Goal: Transaction & Acquisition: Purchase product/service

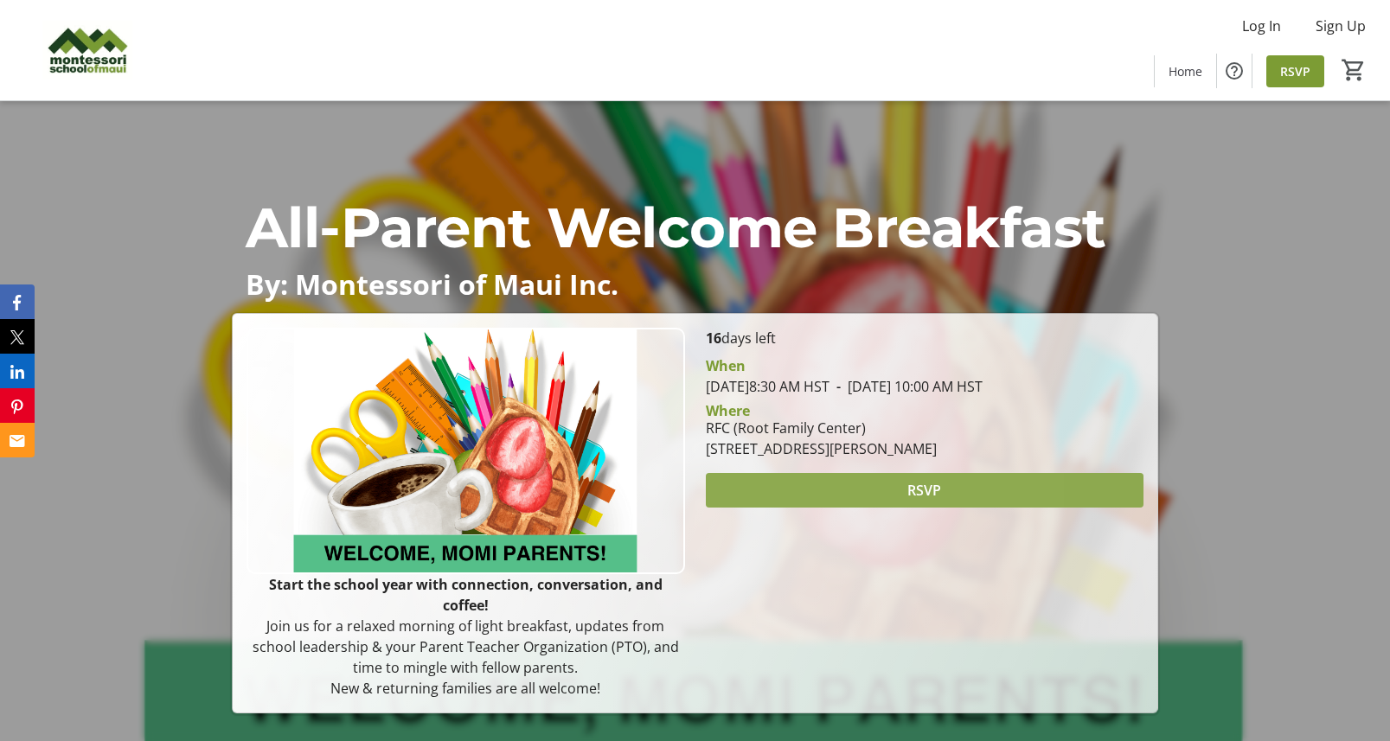
click at [774, 491] on span at bounding box center [925, 491] width 439 height 42
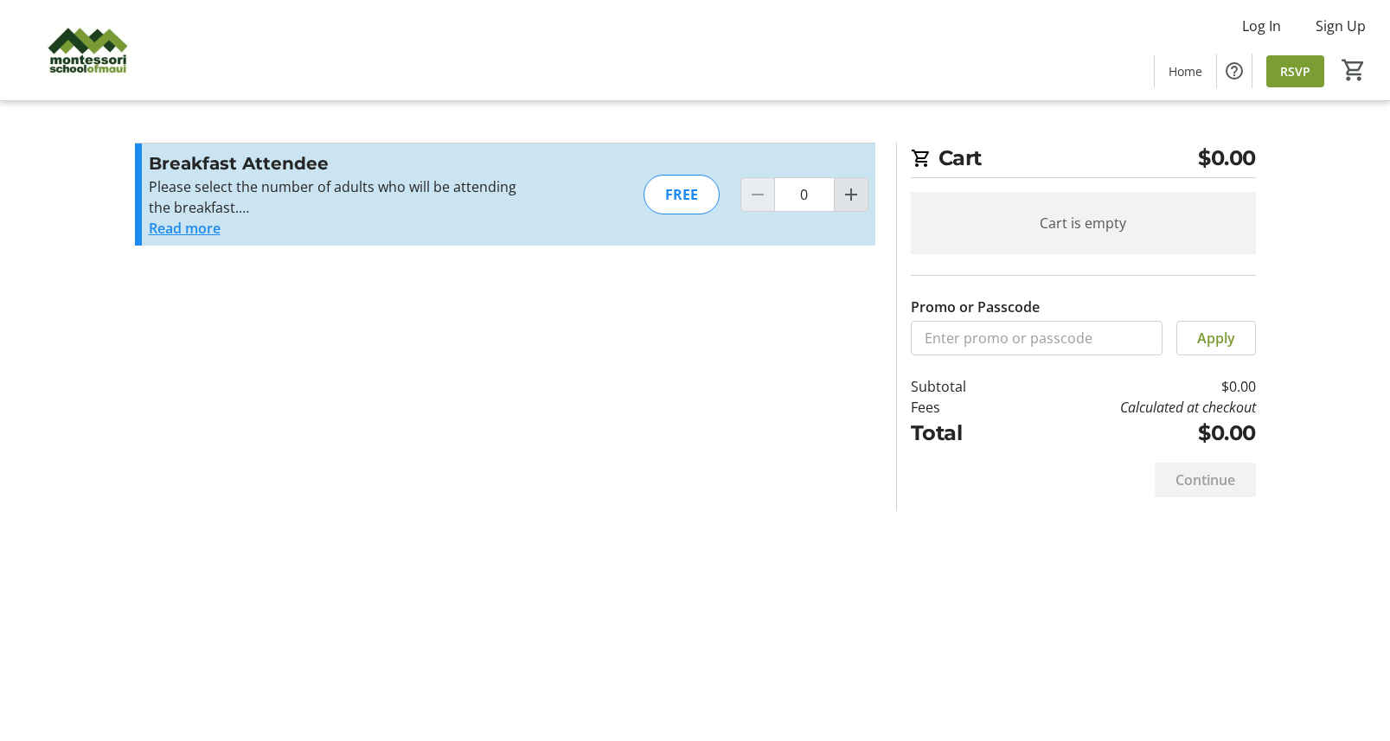
click at [843, 201] on mat-icon "Increment by one" at bounding box center [851, 194] width 21 height 21
type input "1"
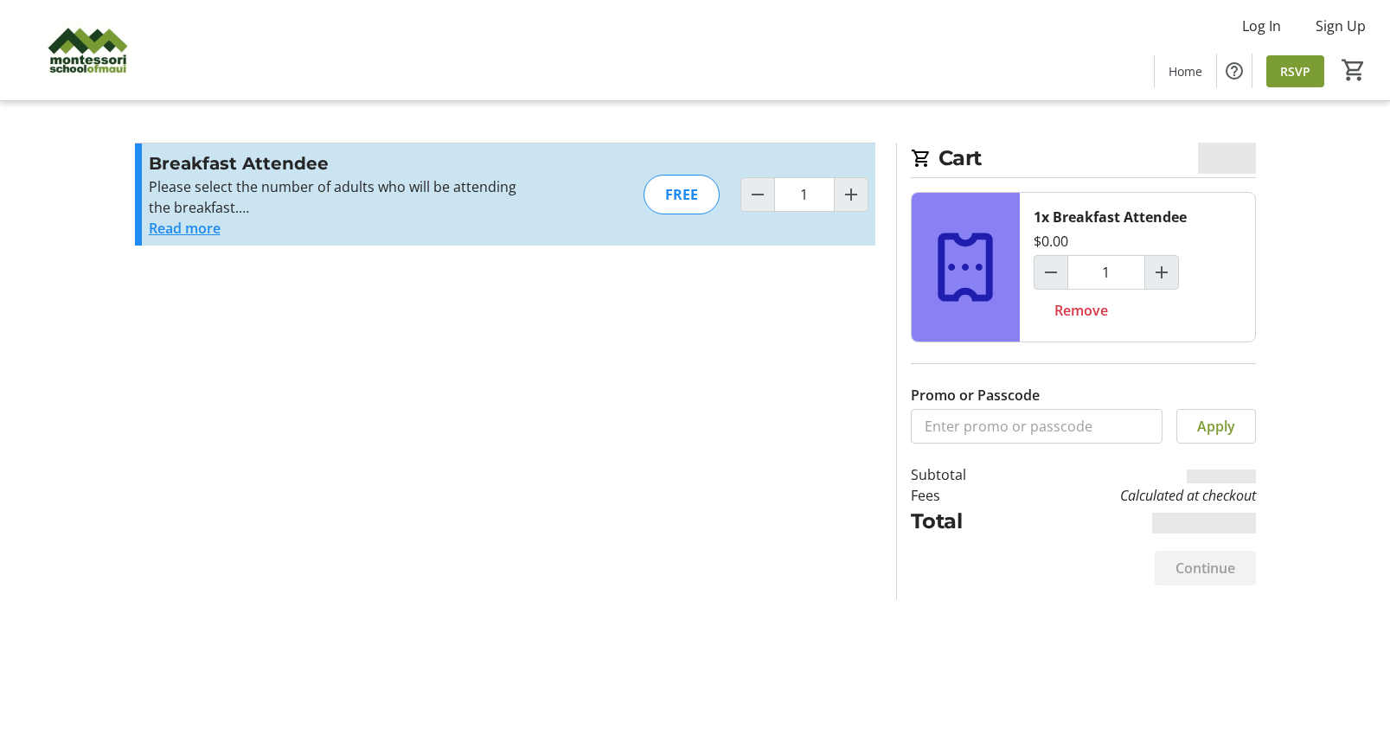
click at [178, 227] on button "Read more" at bounding box center [185, 228] width 72 height 21
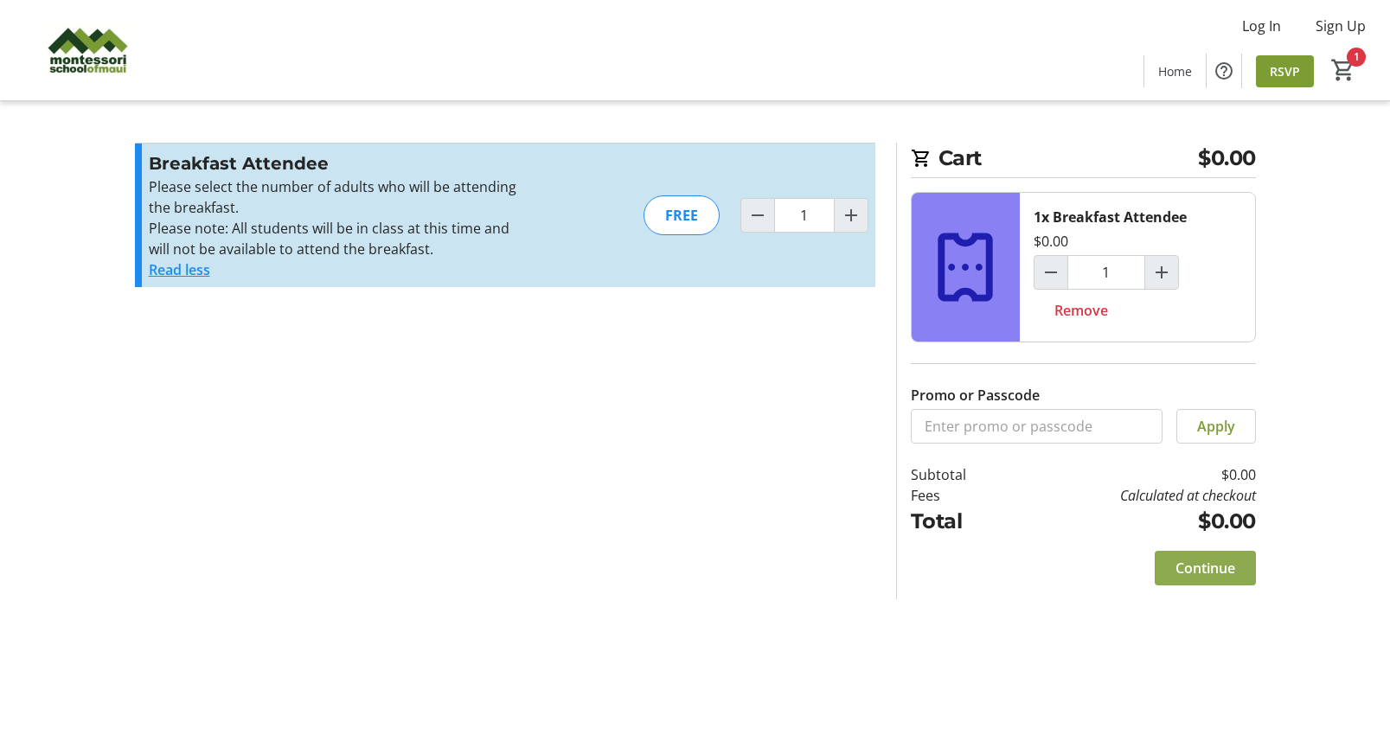
click at [1180, 569] on span "Continue" at bounding box center [1206, 568] width 60 height 21
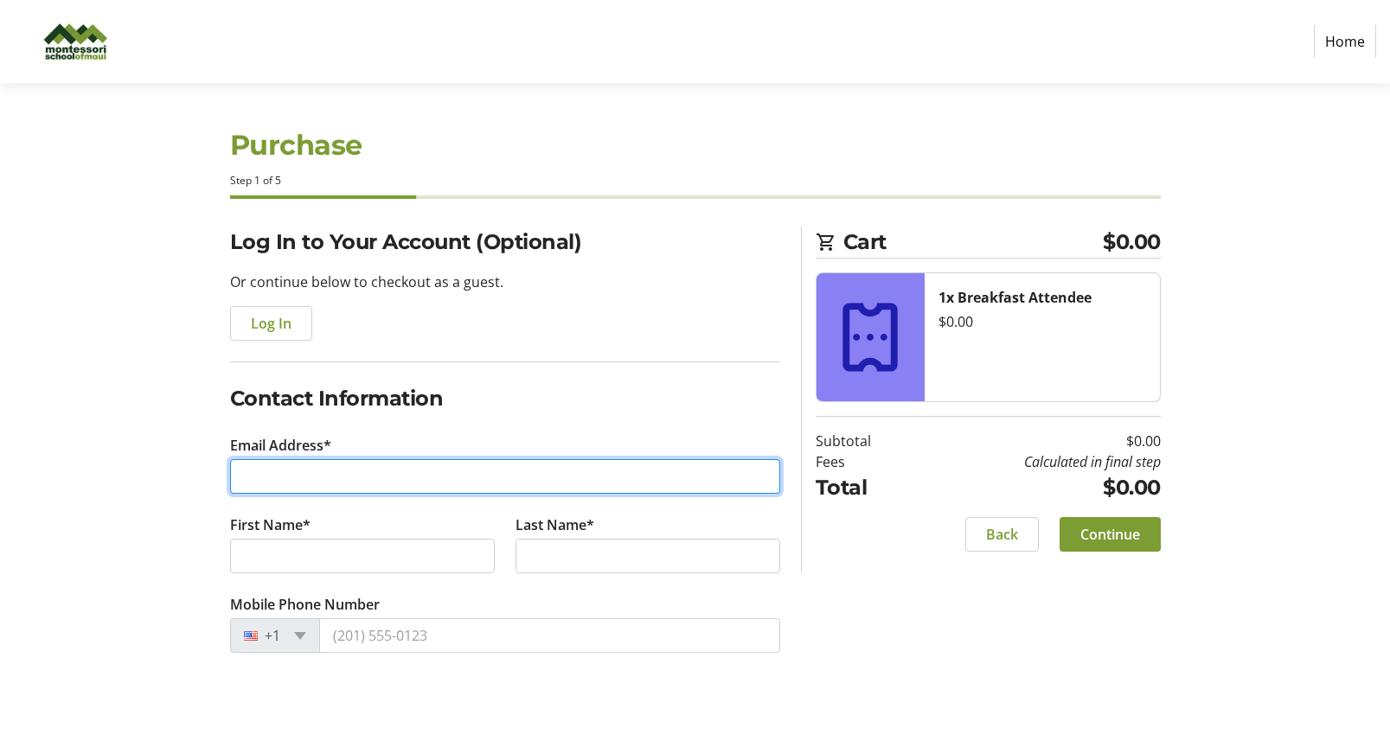
click at [500, 483] on input "Email Address*" at bounding box center [505, 476] width 550 height 35
type input "[EMAIL_ADDRESS][DOMAIN_NAME]"
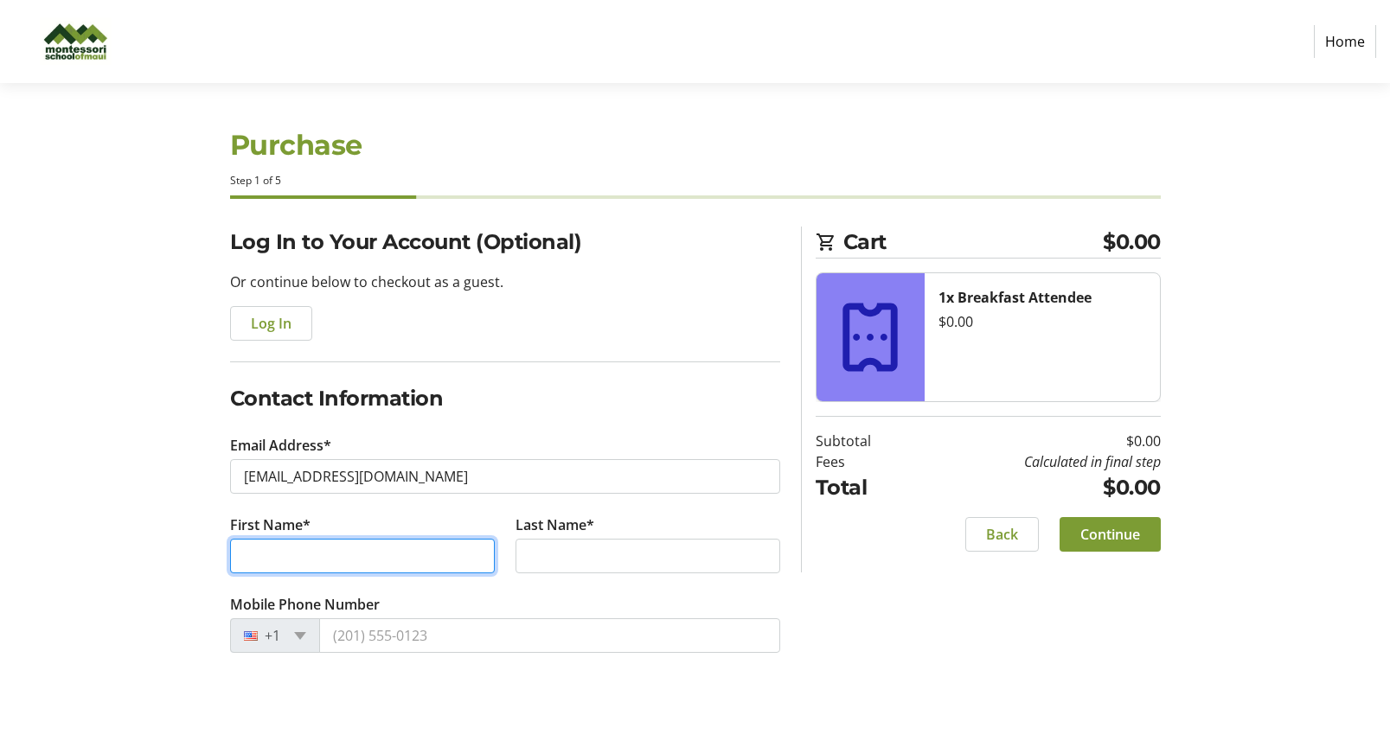
type input "[PERSON_NAME]"
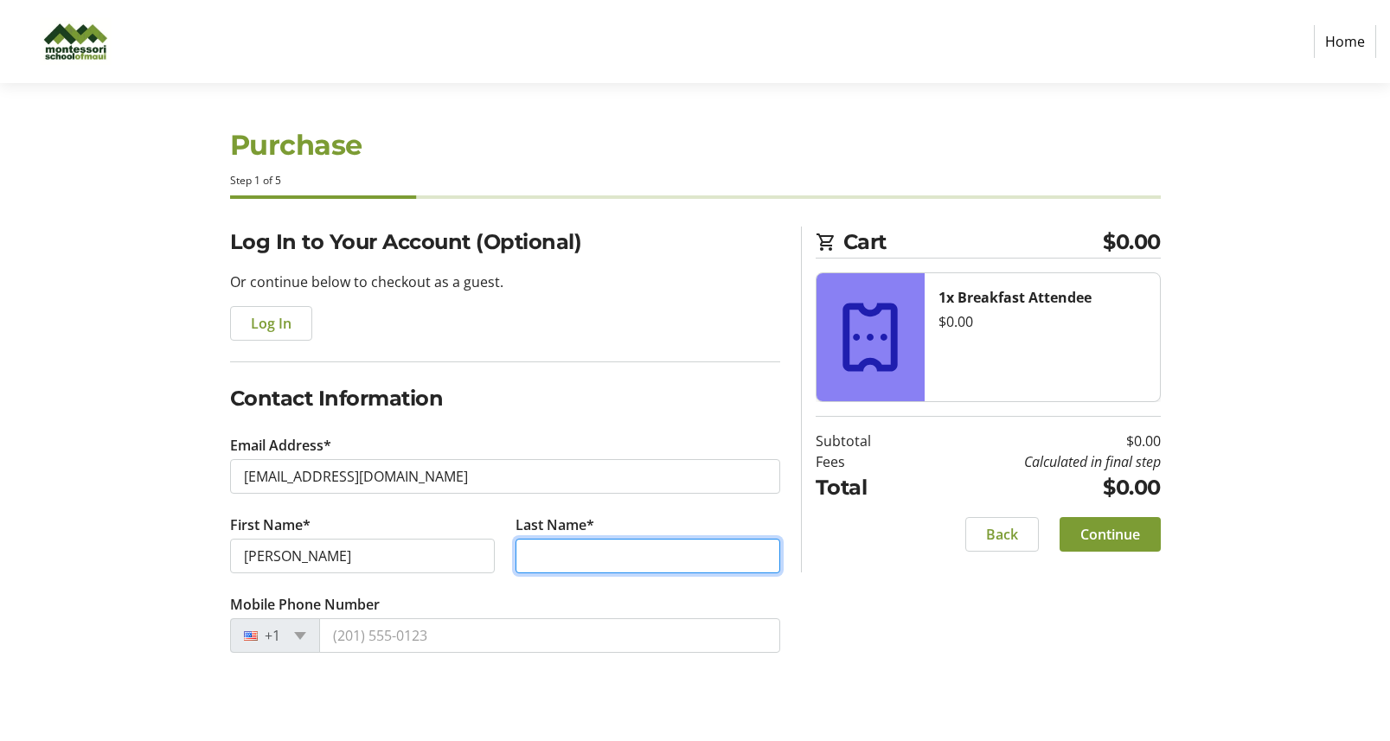
type input "[PERSON_NAME]"
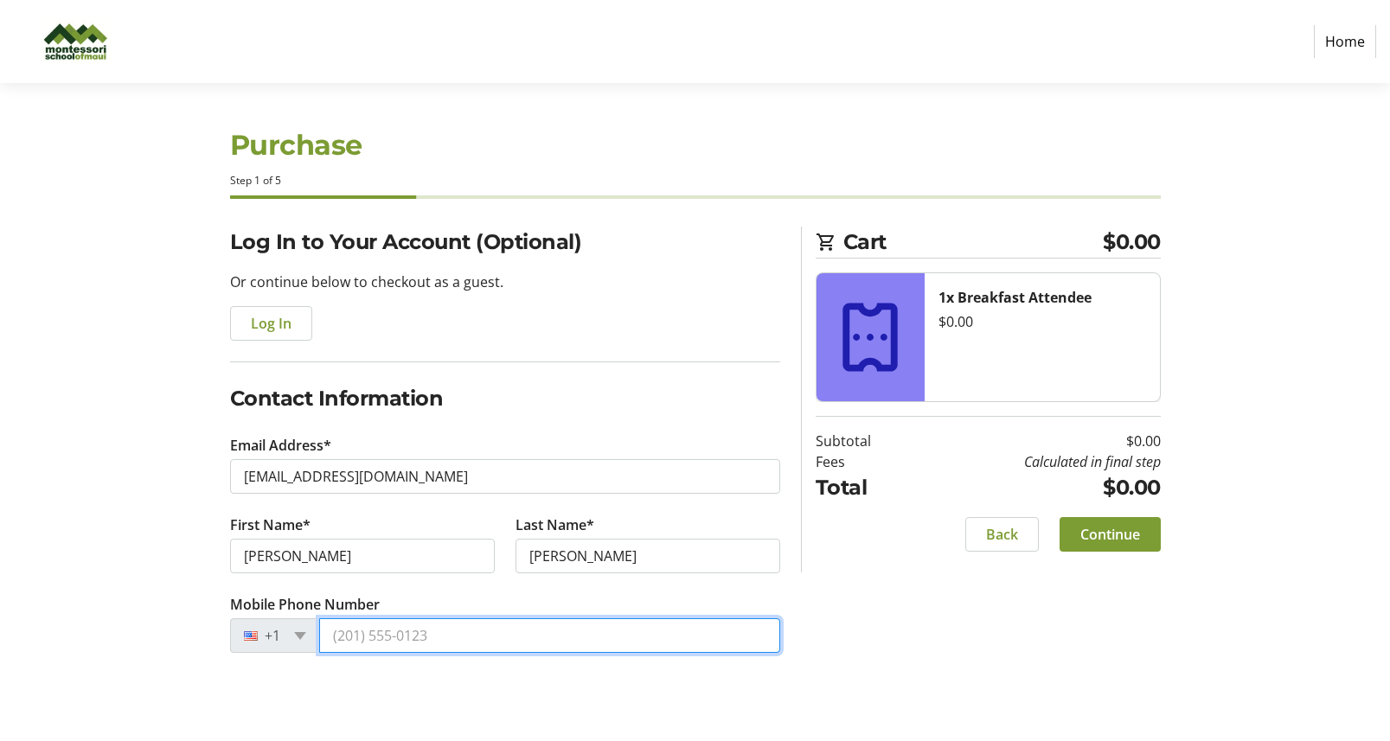
type input "[PHONE_NUMBER]"
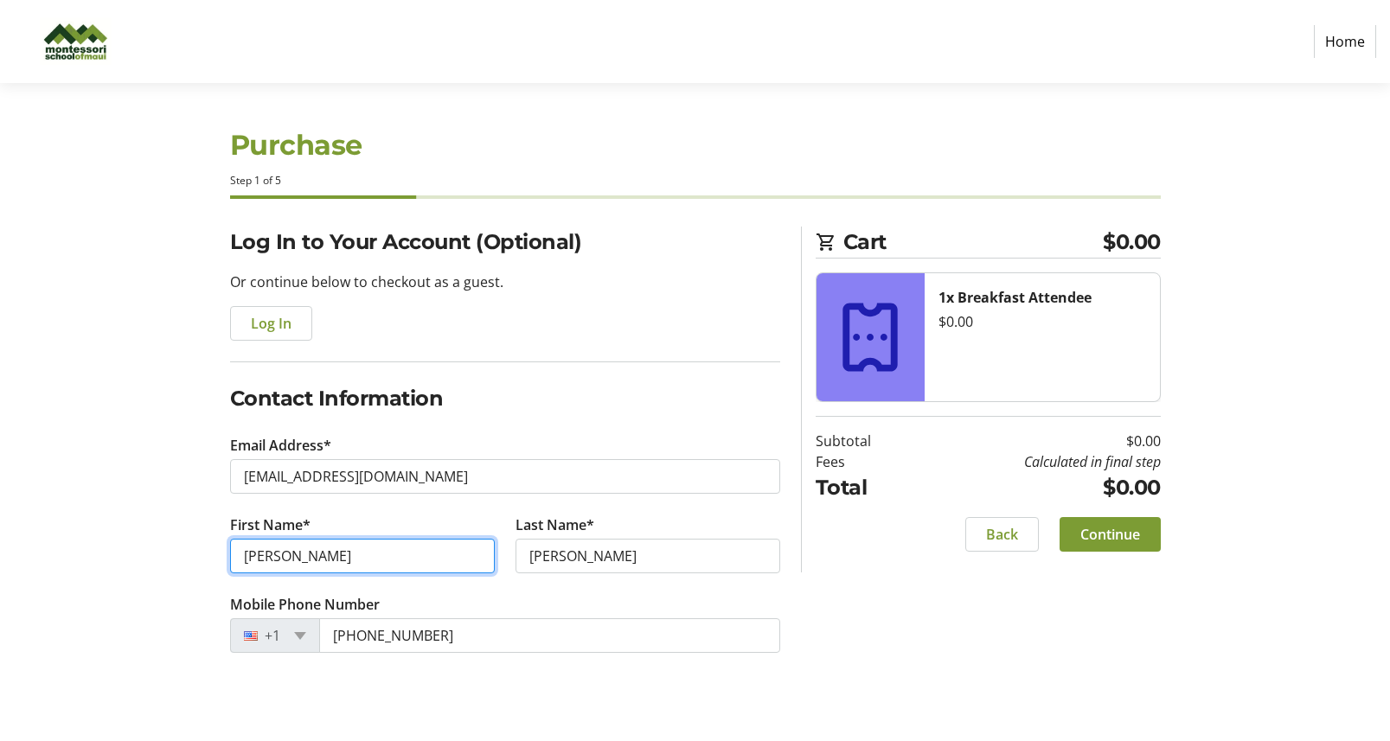
click at [253, 560] on input "[PERSON_NAME]" at bounding box center [362, 556] width 265 height 35
type input "Olena"
click at [129, 559] on div "Log In to Your Account (Optional) Or continue below to checkout as a guest. Log…" at bounding box center [696, 461] width 1142 height 468
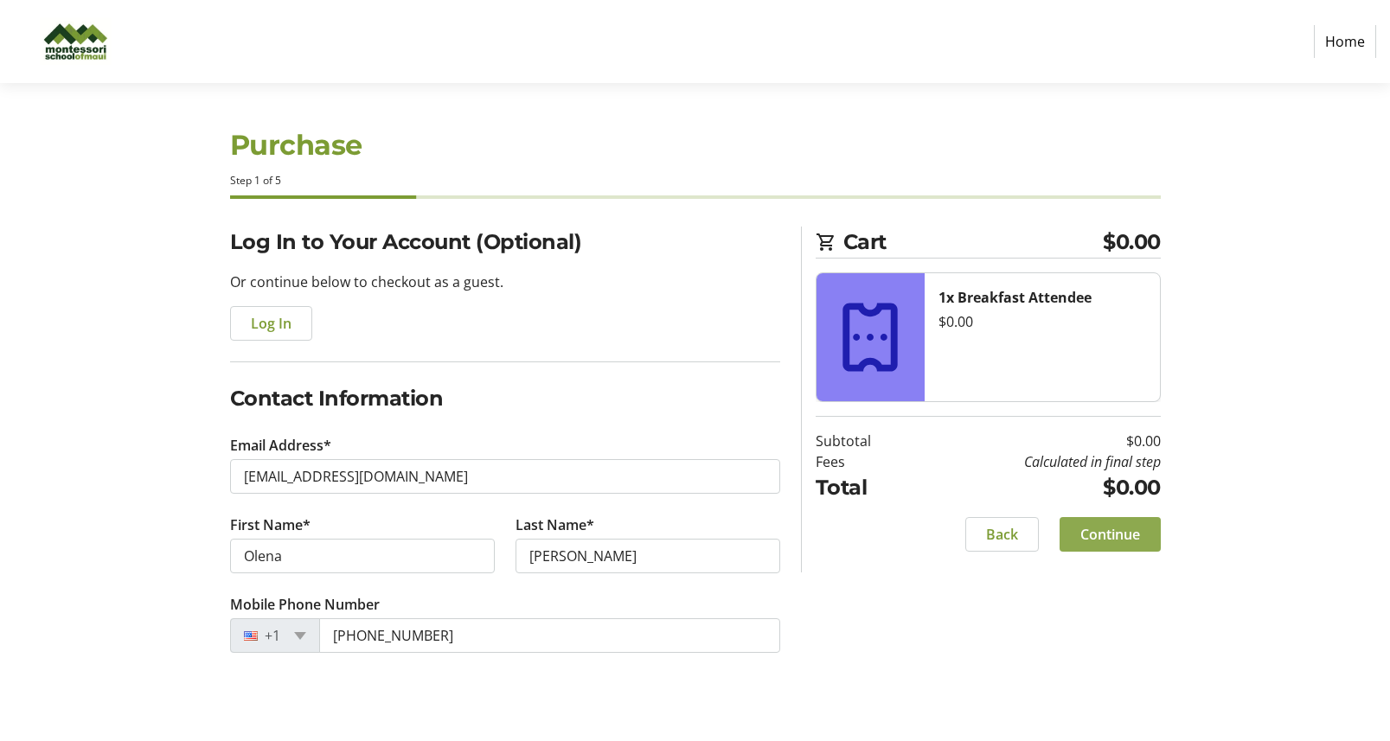
click at [1084, 536] on span "Continue" at bounding box center [1111, 534] width 60 height 21
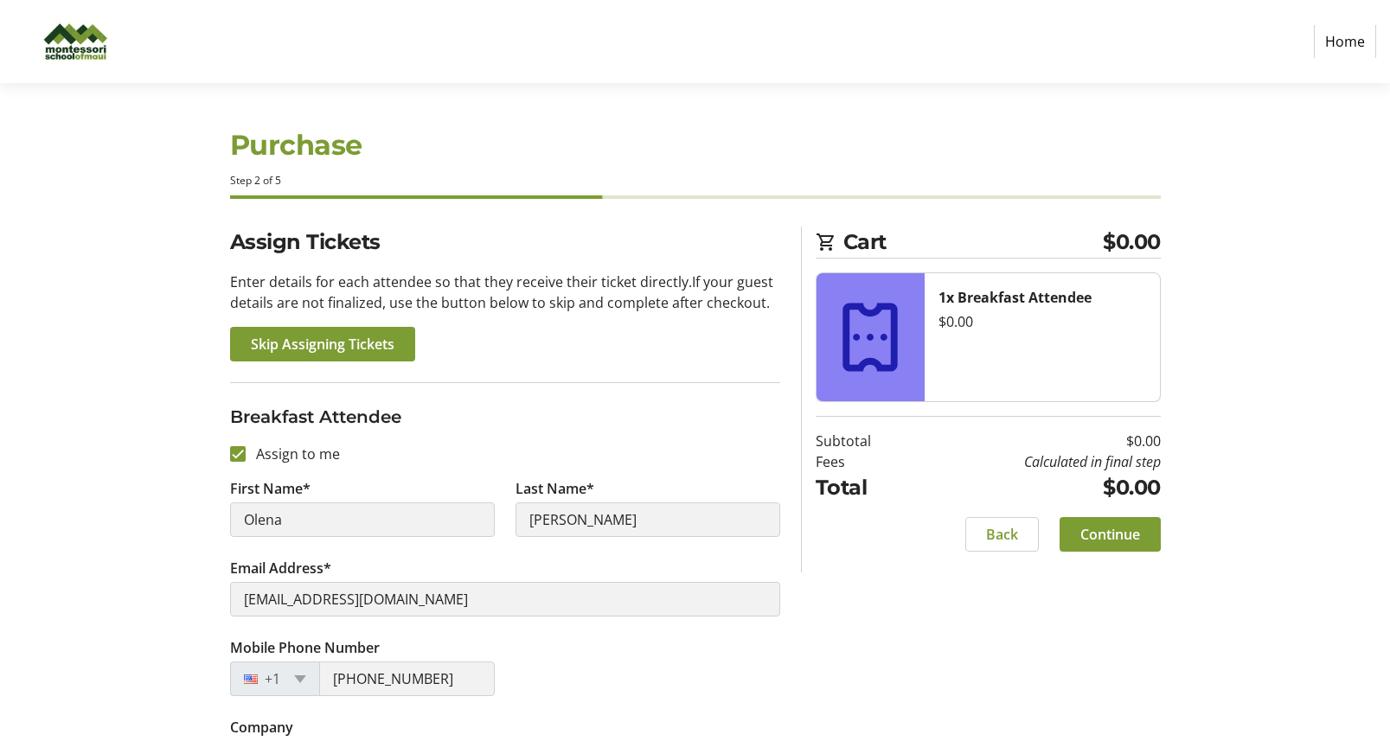
scroll to position [55, 0]
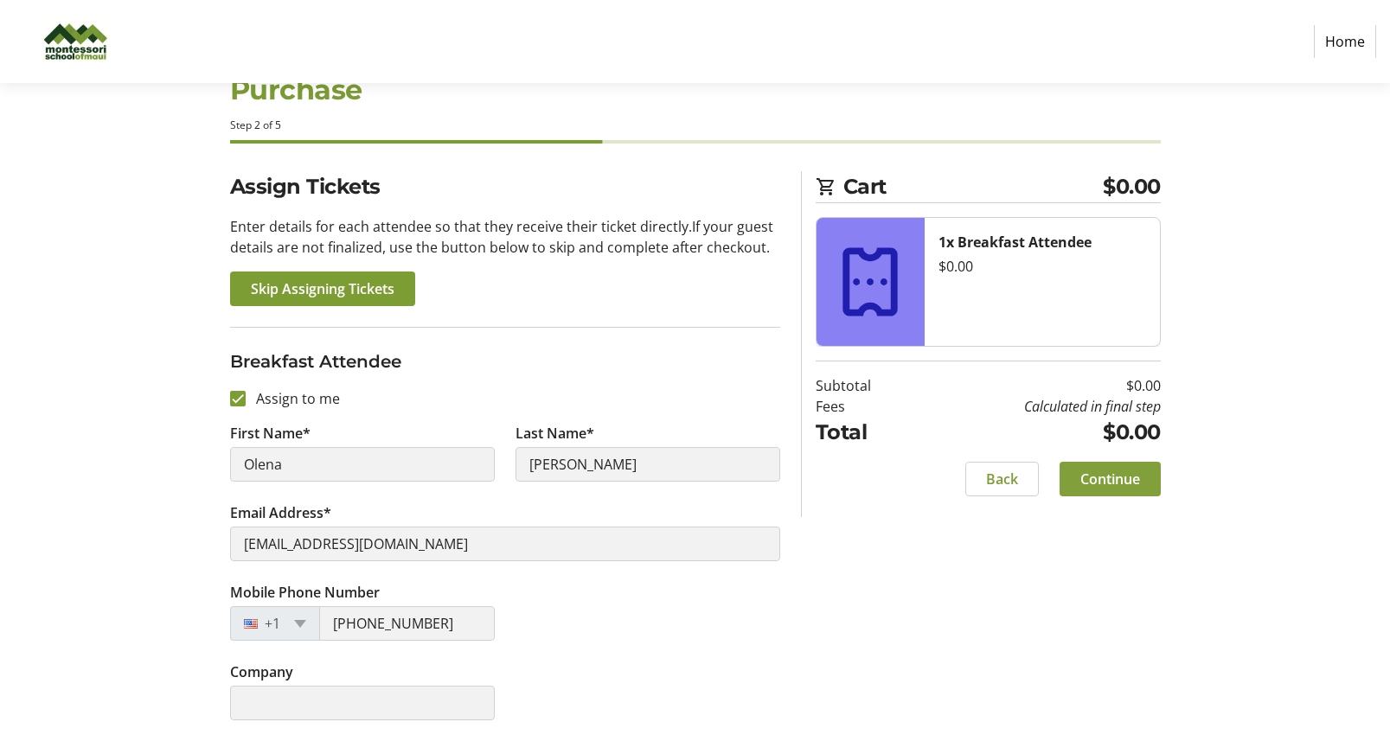
click at [1094, 472] on span "Continue" at bounding box center [1111, 479] width 60 height 21
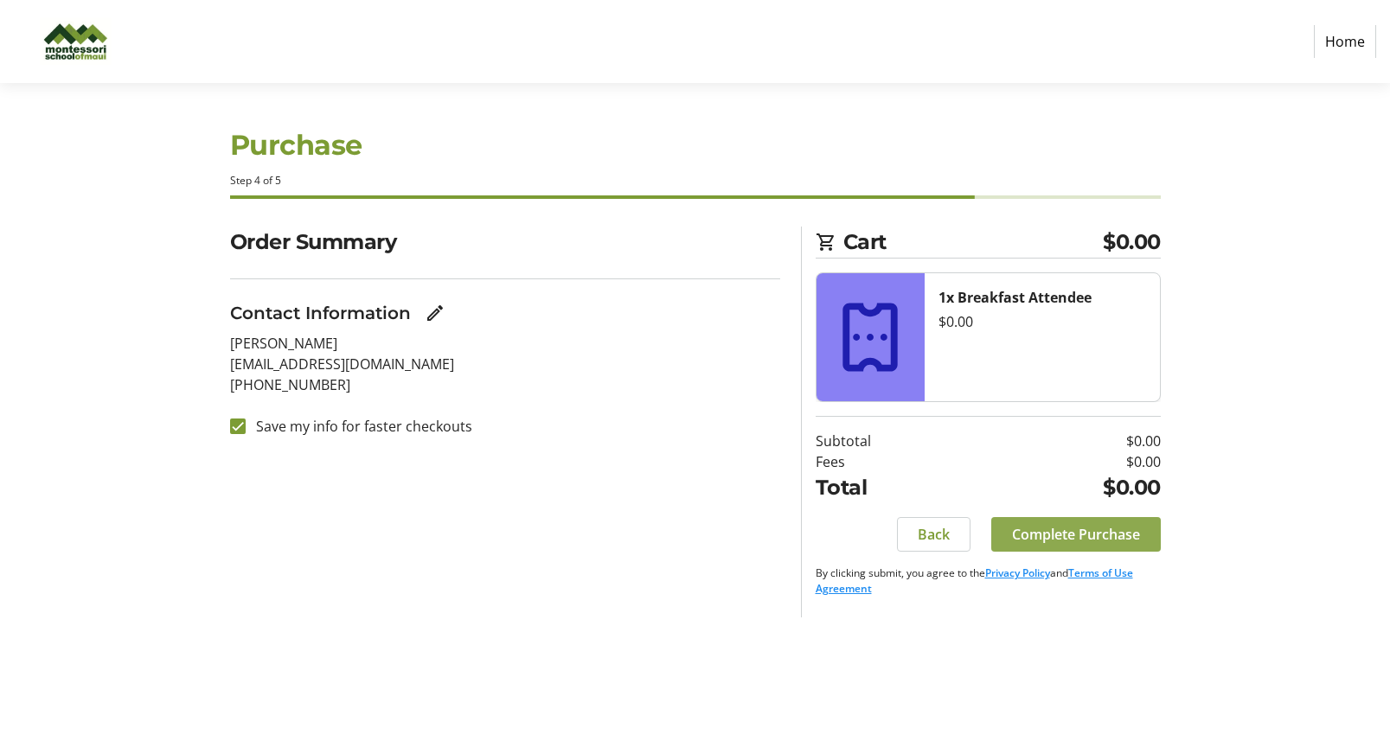
click at [1091, 542] on span "Complete Purchase" at bounding box center [1076, 534] width 128 height 21
